Goal: Task Accomplishment & Management: Use online tool/utility

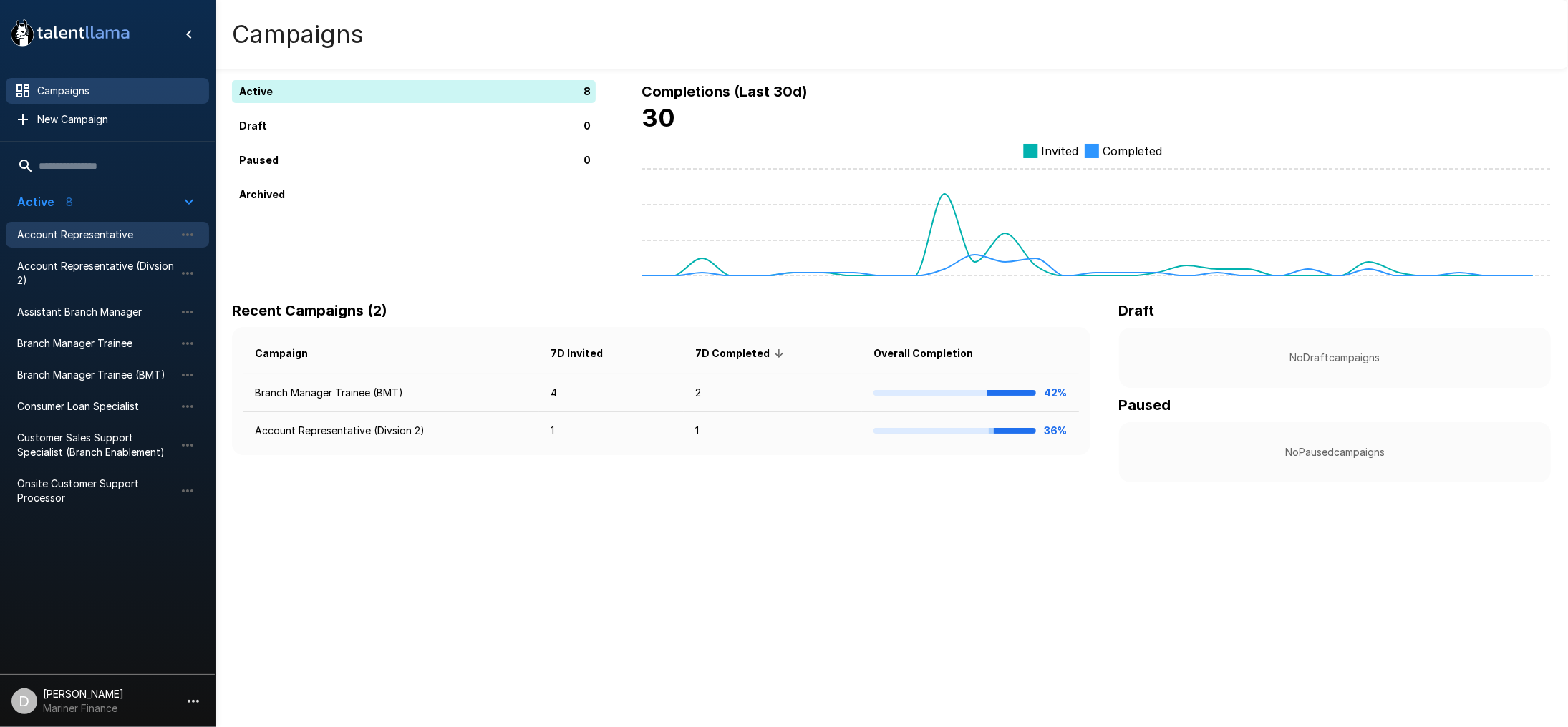
click at [108, 240] on span "Account Representative" at bounding box center [96, 235] width 158 height 14
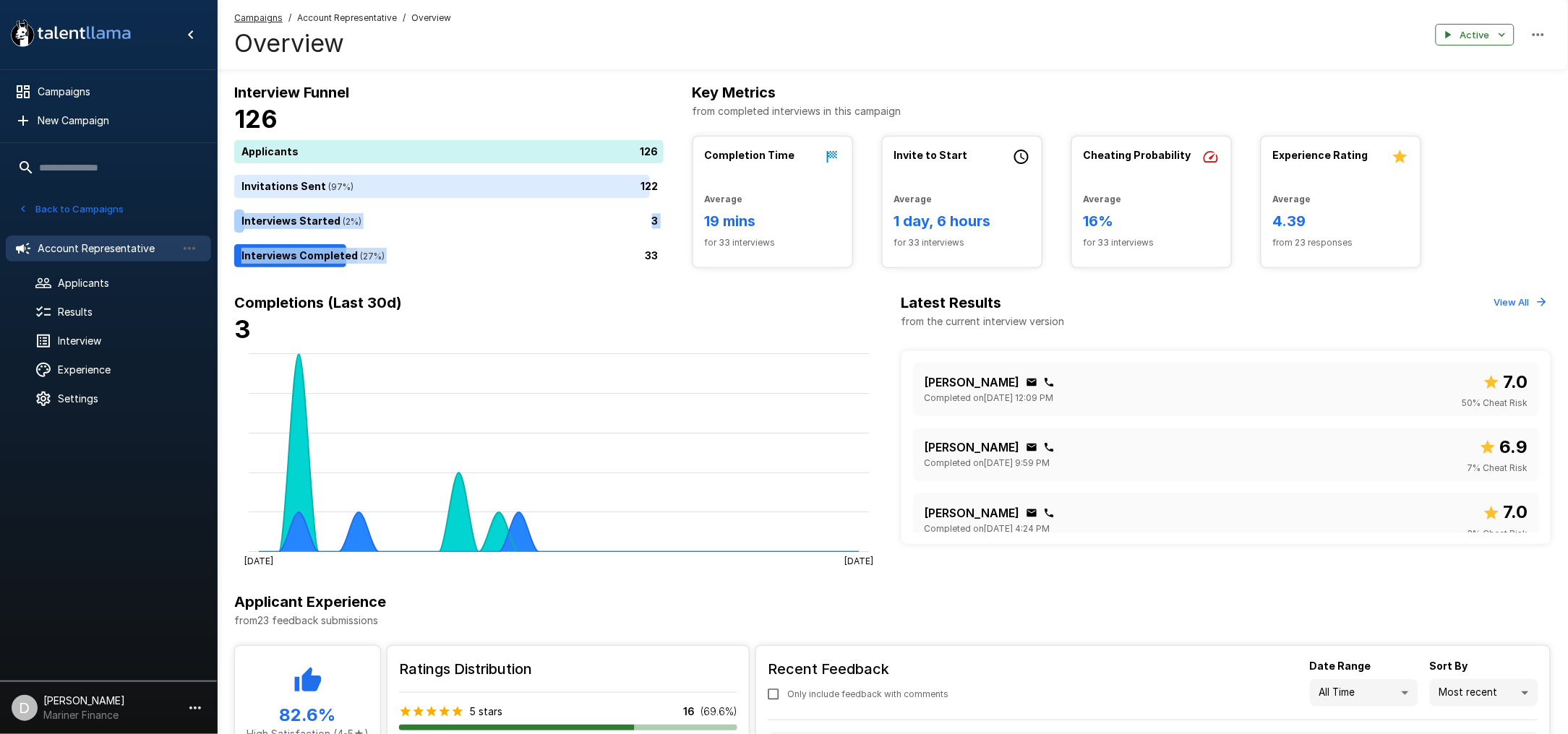
drag, startPoint x: 364, startPoint y: 251, endPoint x: 374, endPoint y: 199, distance: 53.0
click at [374, 199] on div "Applicants 126 Invitations Sent ( 97 %) 122 Interviews Started ( 2 %) 3 Intervi…" at bounding box center [449, 204] width 429 height 127
click at [398, 142] on div "126" at bounding box center [452, 152] width 435 height 23
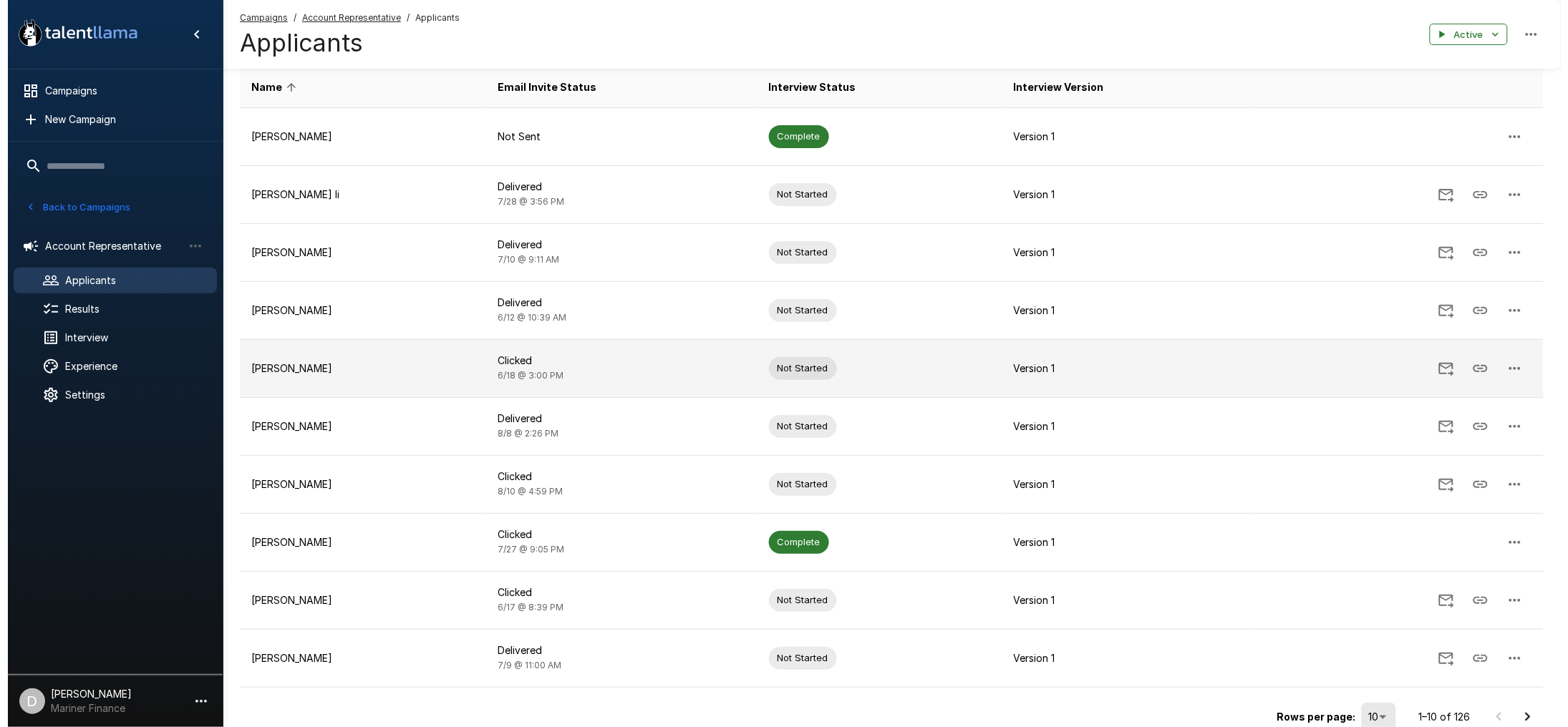
scroll to position [193, 0]
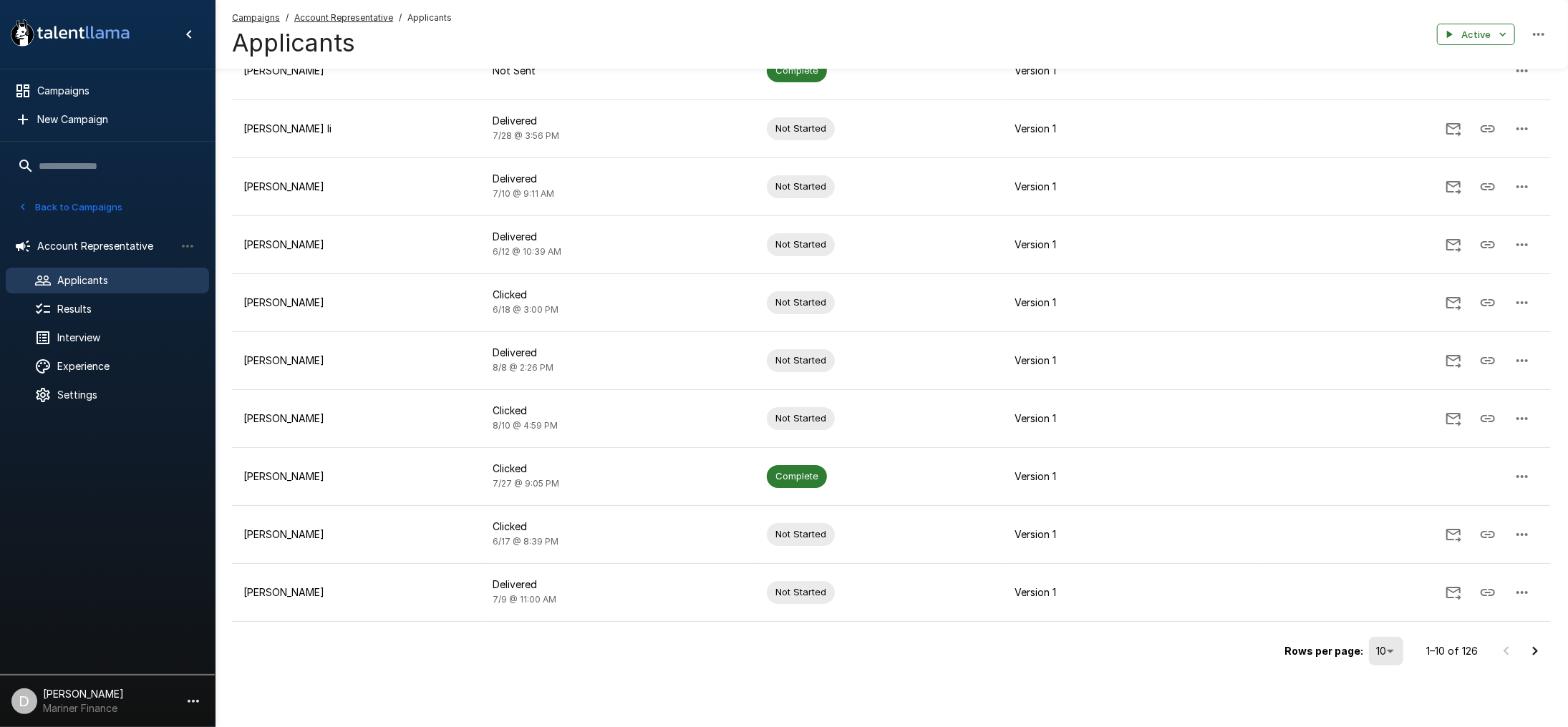
click at [1365, 534] on body ".st0{fill:#FFFFFF;} .st1{fill:#76a4ed;} Campaigns New Campaign Active 8 Account…" at bounding box center [784, 170] width 1568 height 727
click at [1389, 694] on li "100" at bounding box center [1386, 697] width 42 height 26
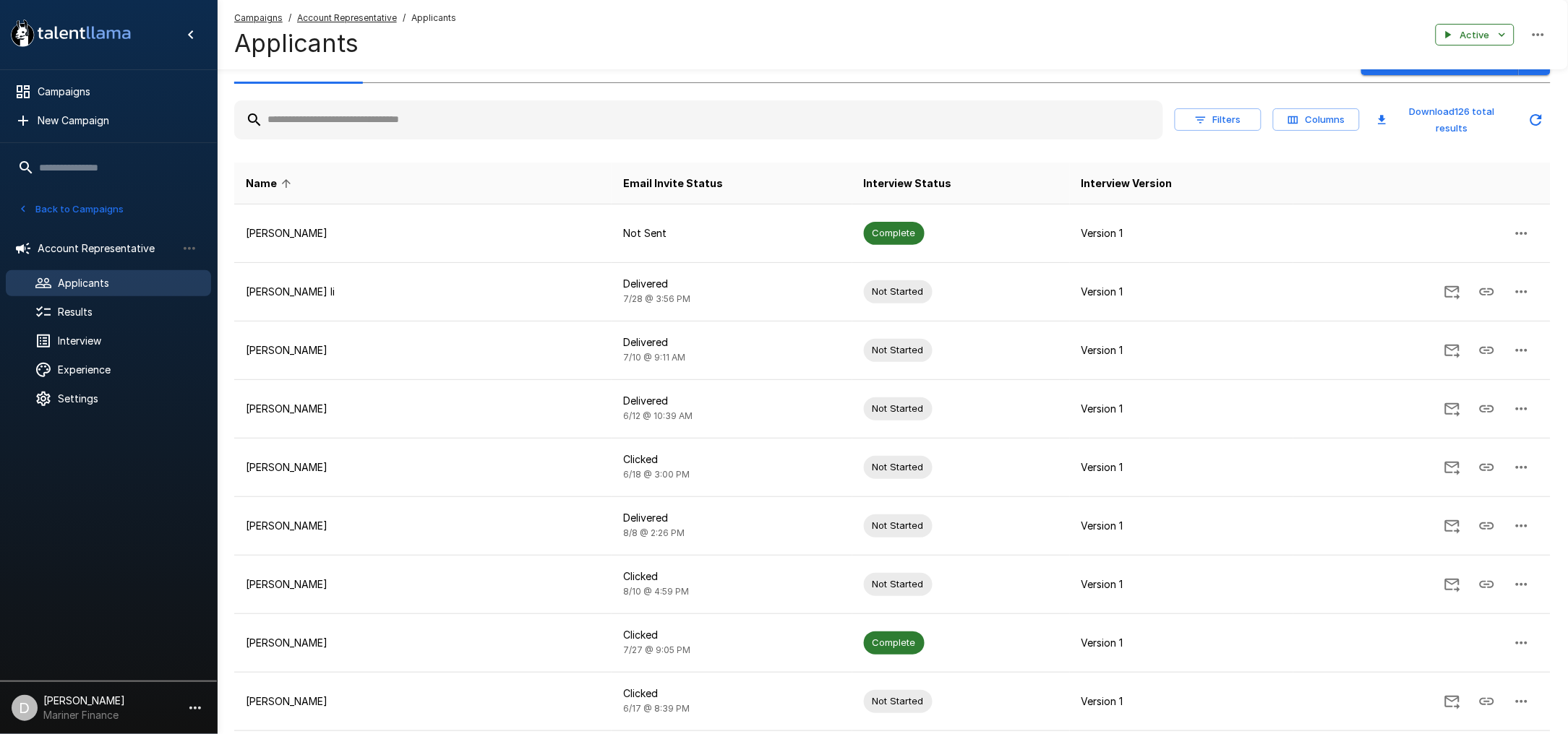
scroll to position [0, 0]
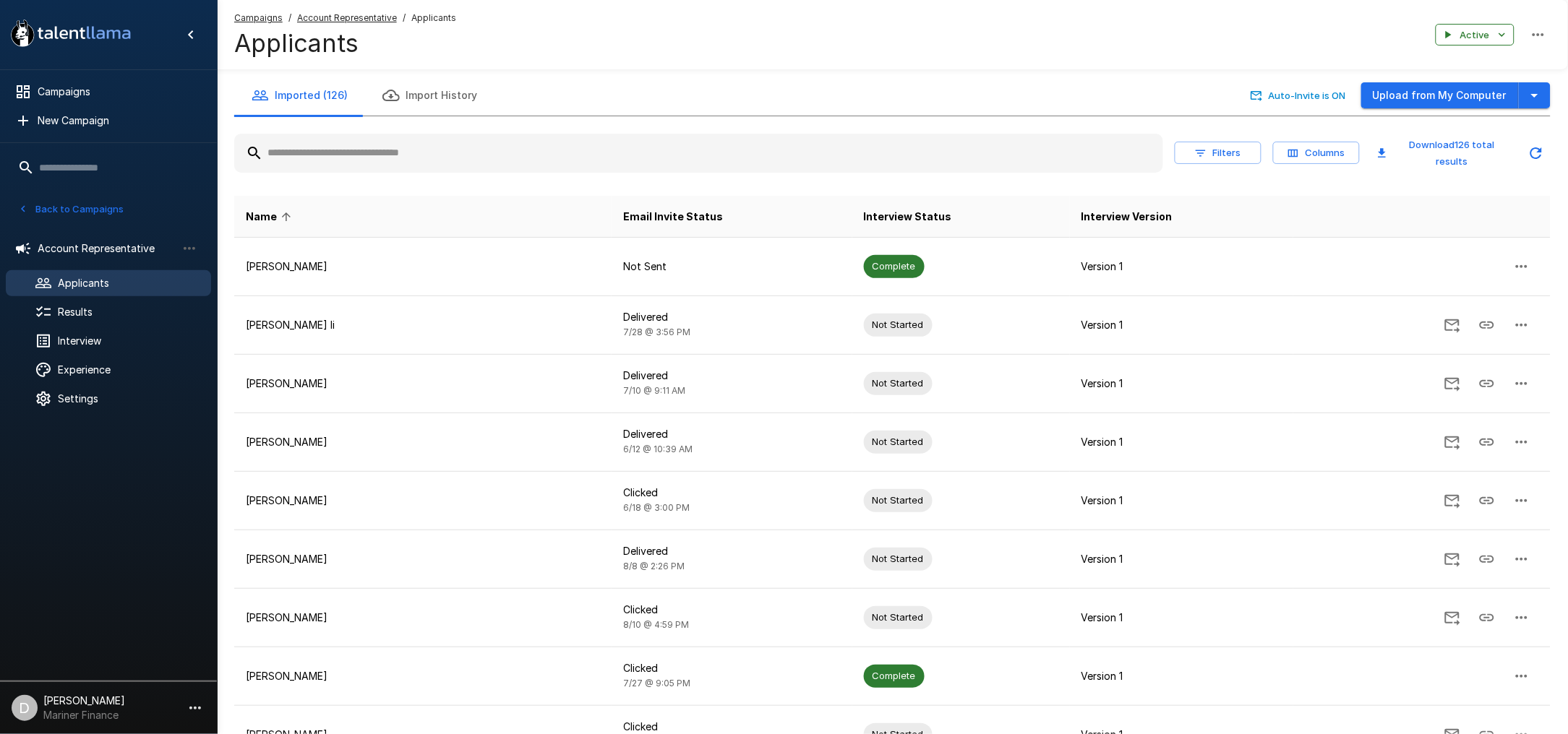
click at [447, 93] on button "Import History" at bounding box center [429, 95] width 129 height 40
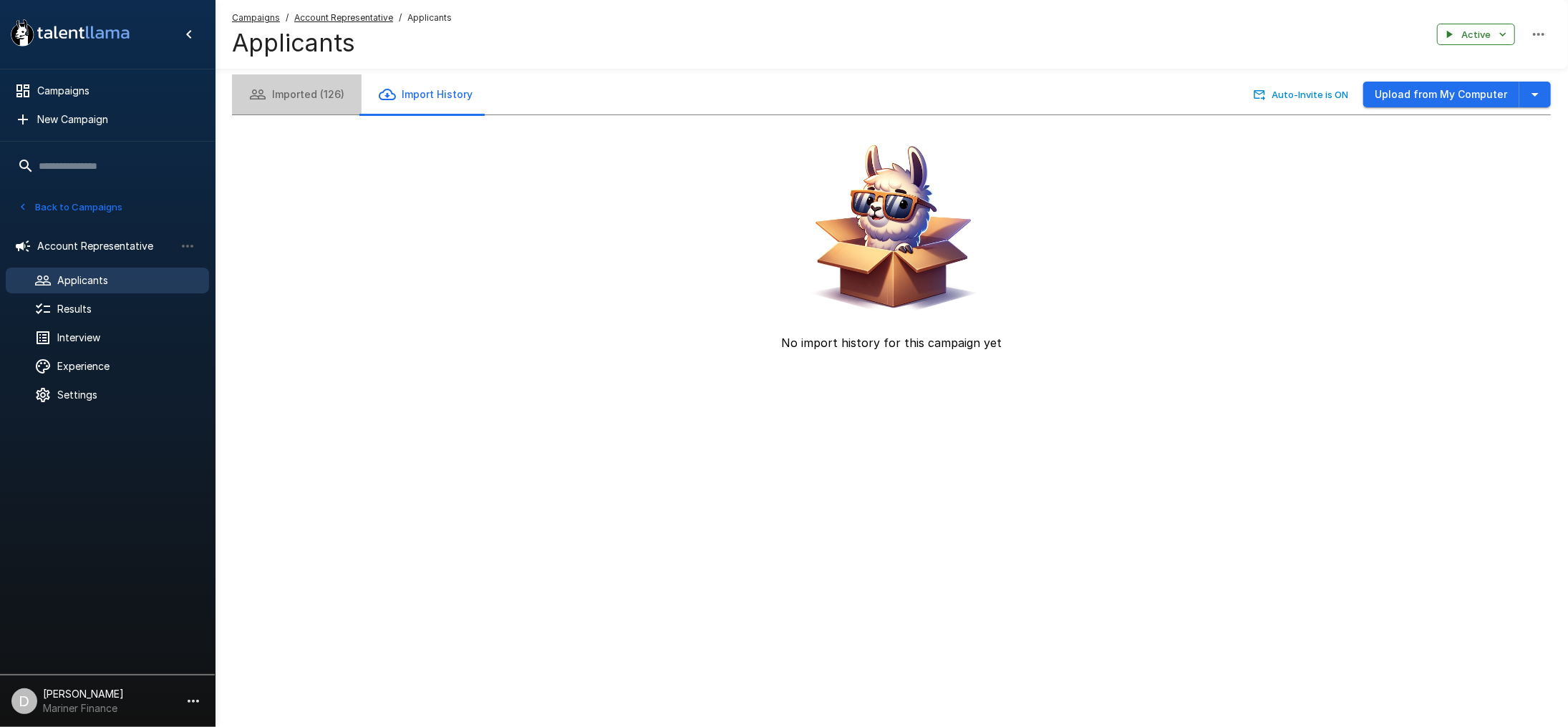
click at [316, 88] on button "Imported (126)" at bounding box center [296, 94] width 130 height 40
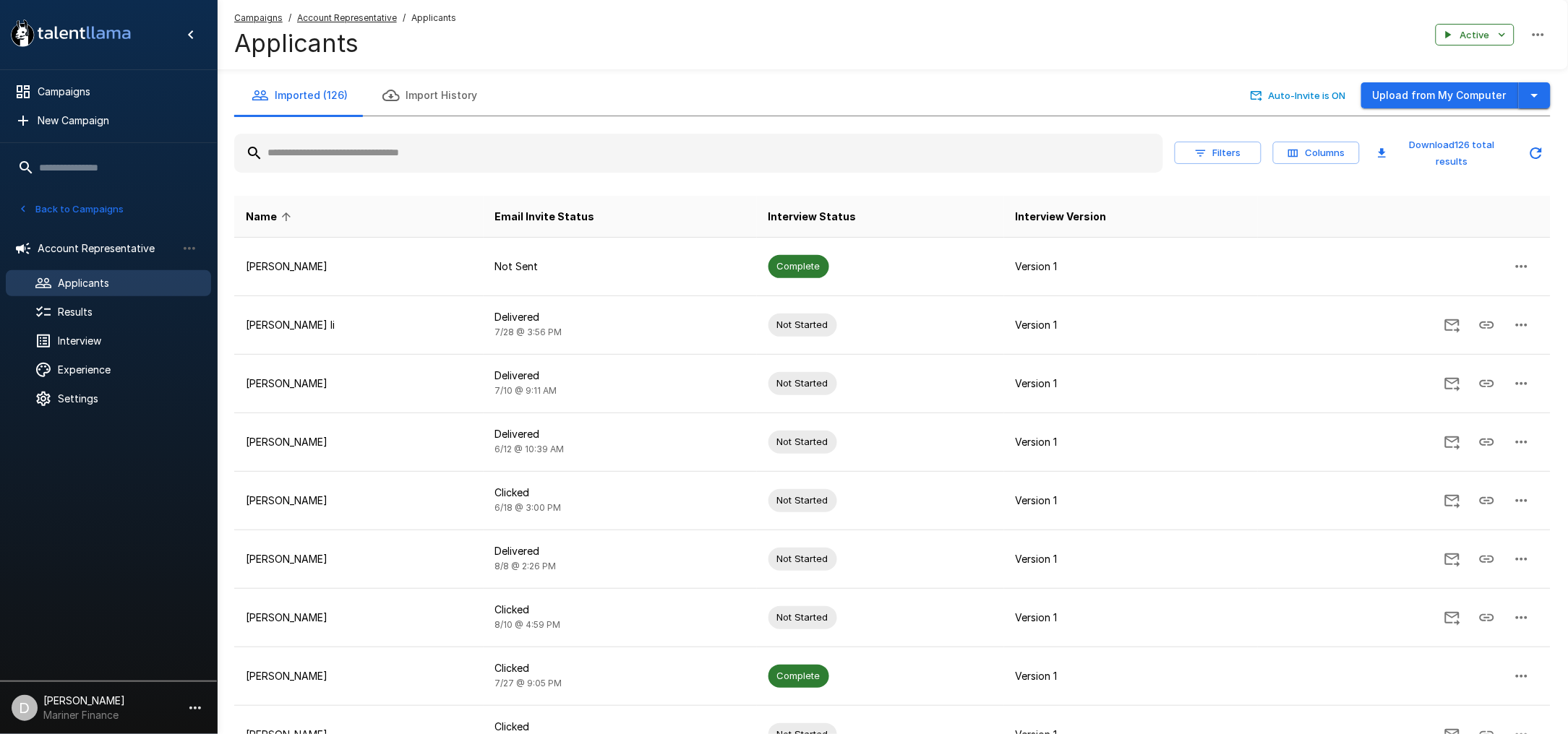
drag, startPoint x: 1461, startPoint y: 90, endPoint x: 1541, endPoint y: 88, distance: 80.0
click at [1541, 88] on icon "button" at bounding box center [1535, 95] width 17 height 17
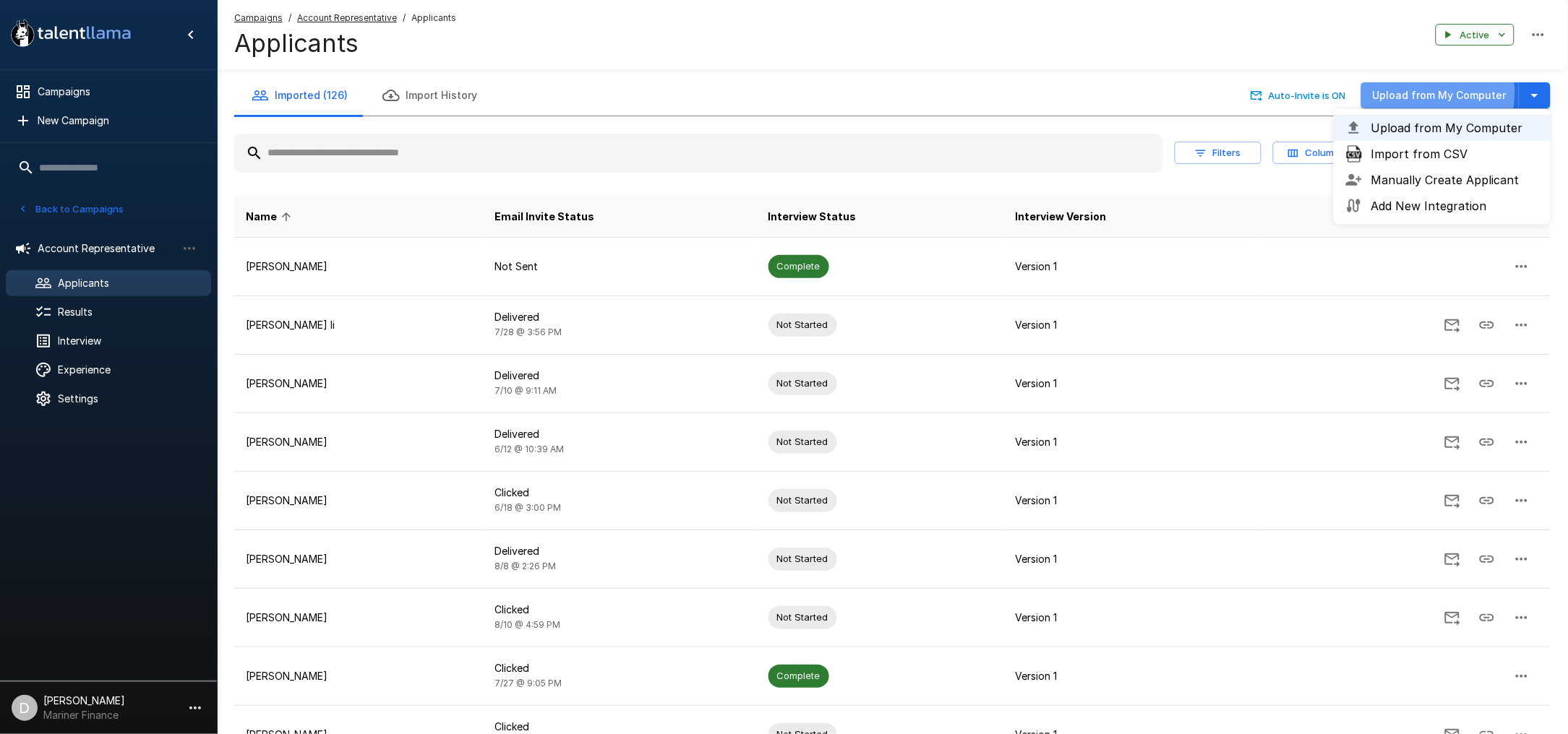
click at [1433, 92] on button "Upload from My Computer" at bounding box center [1440, 95] width 158 height 27
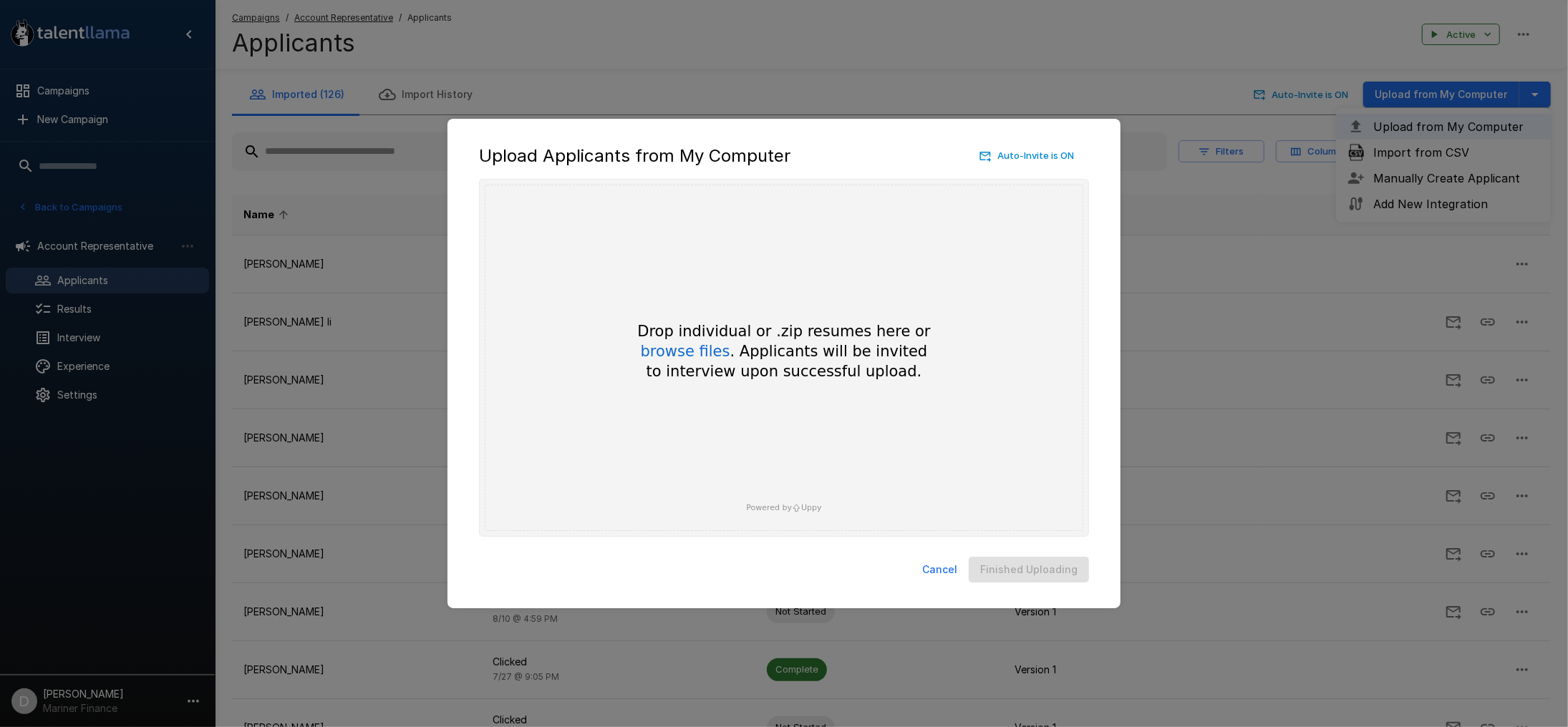
click at [948, 562] on button "Cancel" at bounding box center [939, 570] width 47 height 26
